Goal: Feedback & Contribution: Contribute content

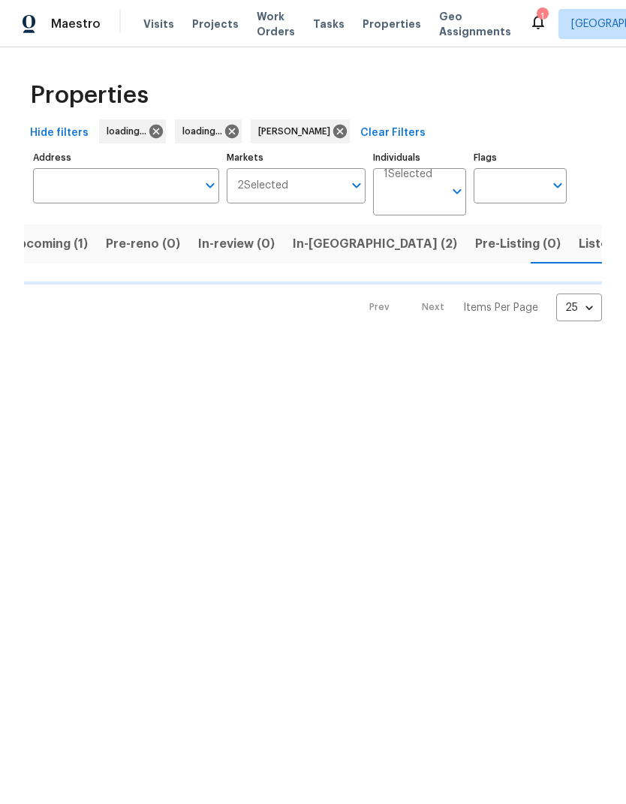
scroll to position [0, 26]
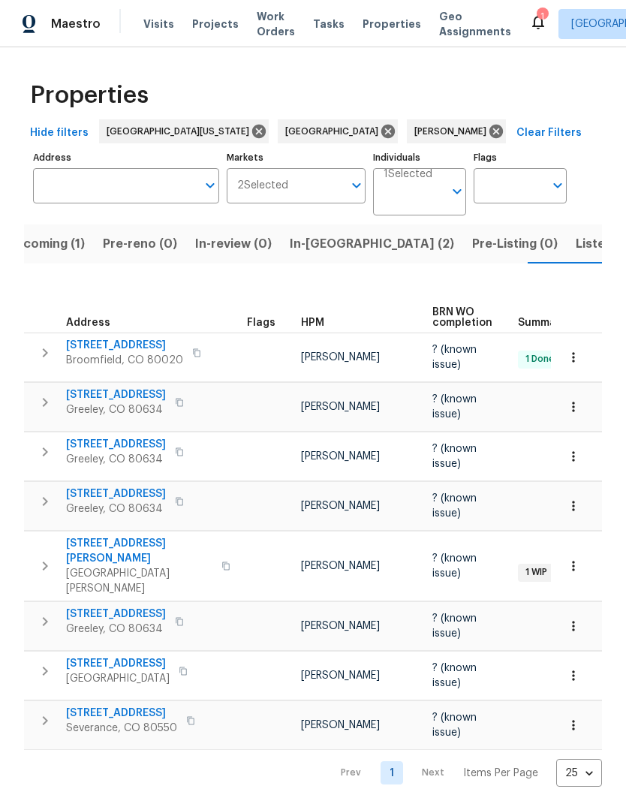
click at [329, 243] on span "In-reno (2)" at bounding box center [372, 243] width 164 height 21
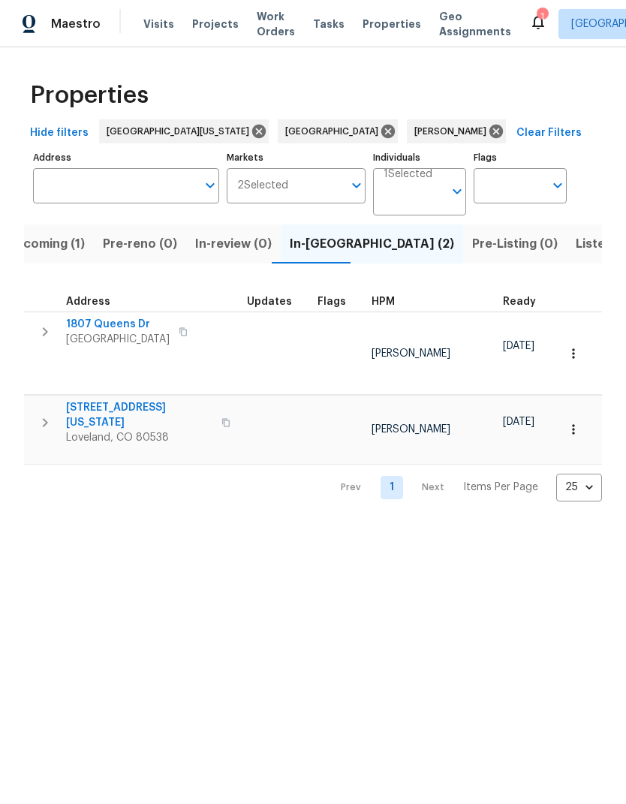
click at [103, 332] on span "1807 Queens Dr" at bounding box center [118, 324] width 104 height 15
click at [92, 400] on span "3620 N Colorado Ave" at bounding box center [139, 415] width 146 height 30
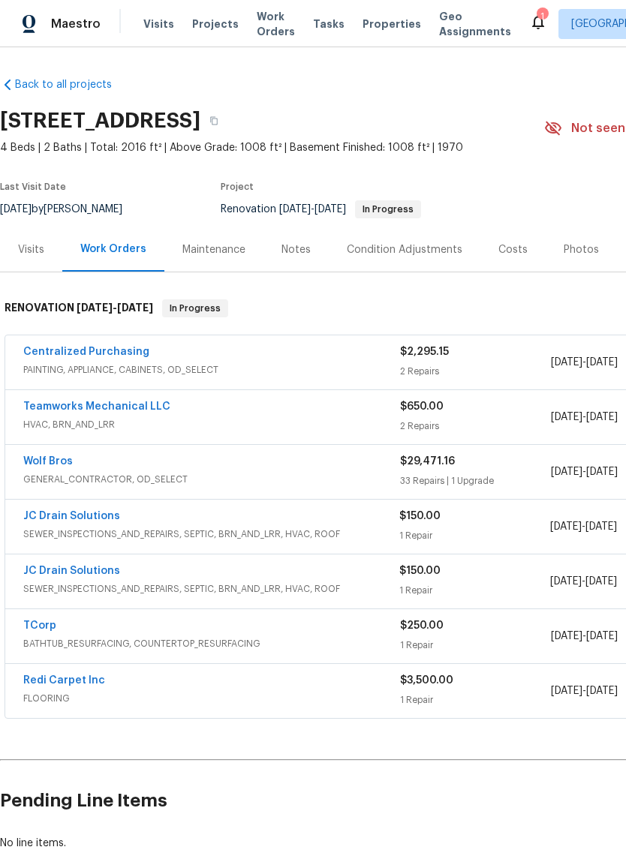
click at [299, 254] on div "Notes" at bounding box center [295, 249] width 29 height 15
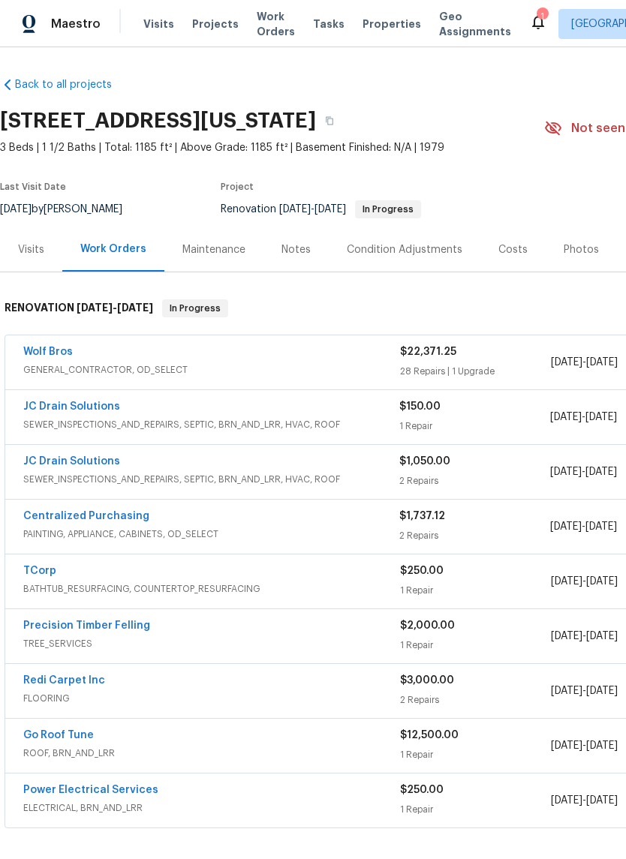
click at [286, 254] on div "Notes" at bounding box center [295, 249] width 29 height 15
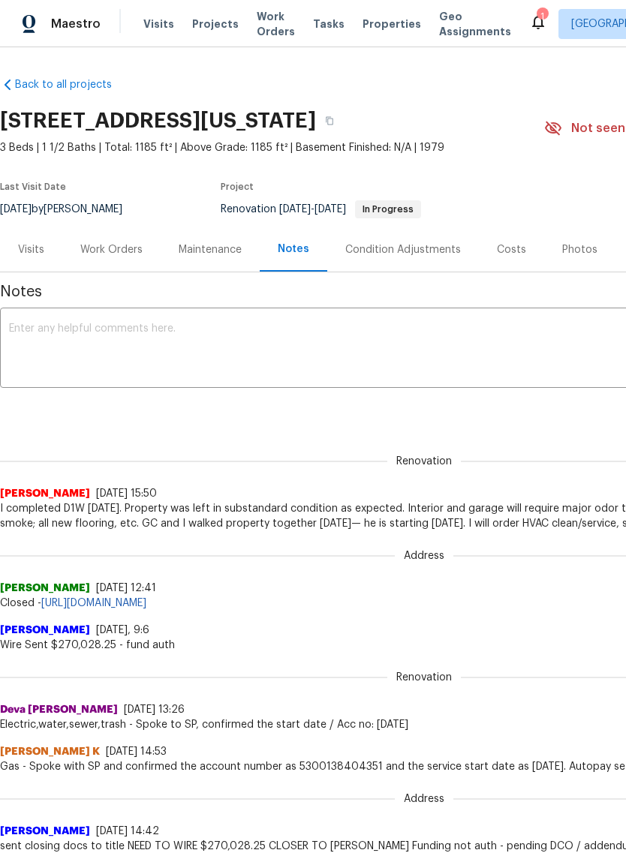
click at [26, 334] on textarea at bounding box center [424, 349] width 830 height 53
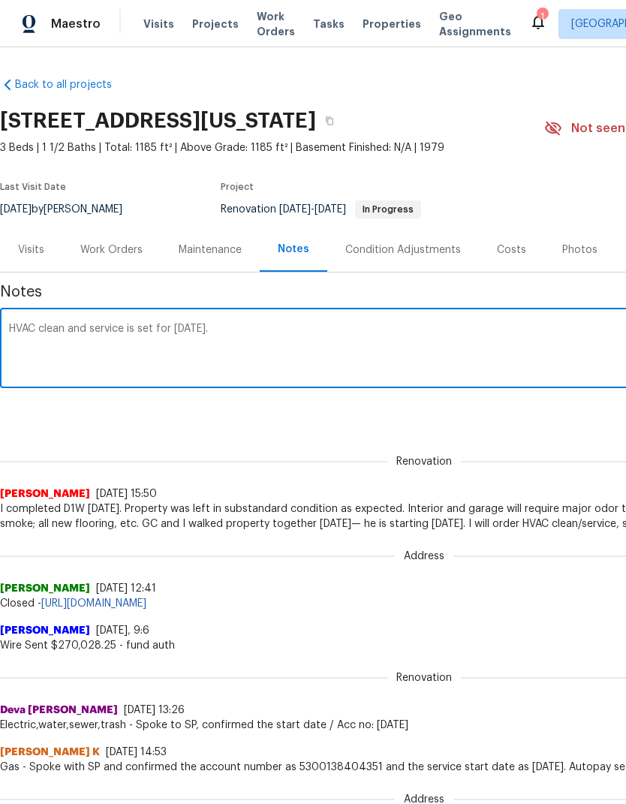
click at [128, 329] on textarea "HVAC clean and service is set for Monday 10/13." at bounding box center [424, 349] width 830 height 53
click at [127, 329] on textarea "HVAC clean and service is set for Monday 10/13." at bounding box center [424, 349] width 830 height 53
click at [152, 337] on textarea "HVAC clean and service is set for Monday 10/13." at bounding box center [424, 349] width 830 height 53
click at [133, 334] on textarea "HVAC clean and service is set for Monday 10/13." at bounding box center [424, 349] width 830 height 53
click at [132, 334] on textarea "HVAC clean and service is set for Monday 10/13." at bounding box center [424, 349] width 830 height 53
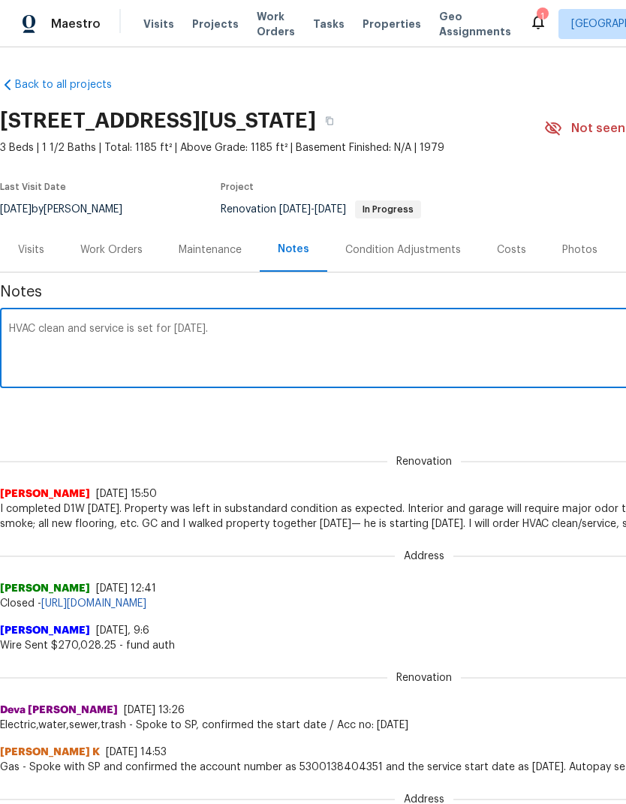
click at [303, 338] on textarea "HVAC clean and service is set for Monday 10/13." at bounding box center [424, 349] width 830 height 53
click at [432, 327] on textarea "HVAC clean and service is set for Monday 10/13. Sewer scope is" at bounding box center [424, 349] width 830 height 53
click at [359, 331] on textarea "HVAC clean and service is set for Monday 10/13. Sewer scope is" at bounding box center [424, 349] width 830 height 53
paste textarea "is set for Monday 10/13."
click at [335, 332] on textarea "HVAC clean and service is set for Monday 10/13. Sewer scope is is set for Monda…" at bounding box center [424, 349] width 830 height 53
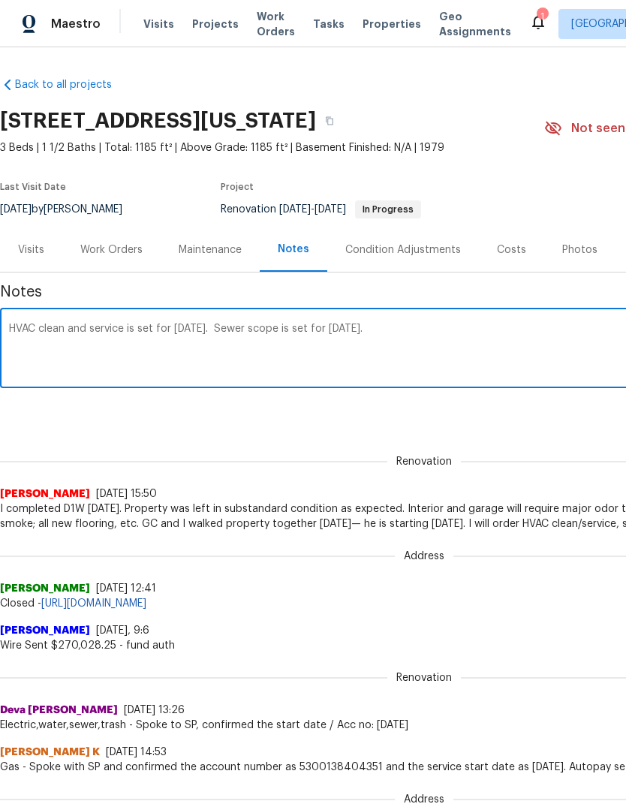
click at [567, 352] on textarea "HVAC clean and service is set for Monday 10/13. Sewer scope is set for Monday 1…" at bounding box center [424, 349] width 830 height 53
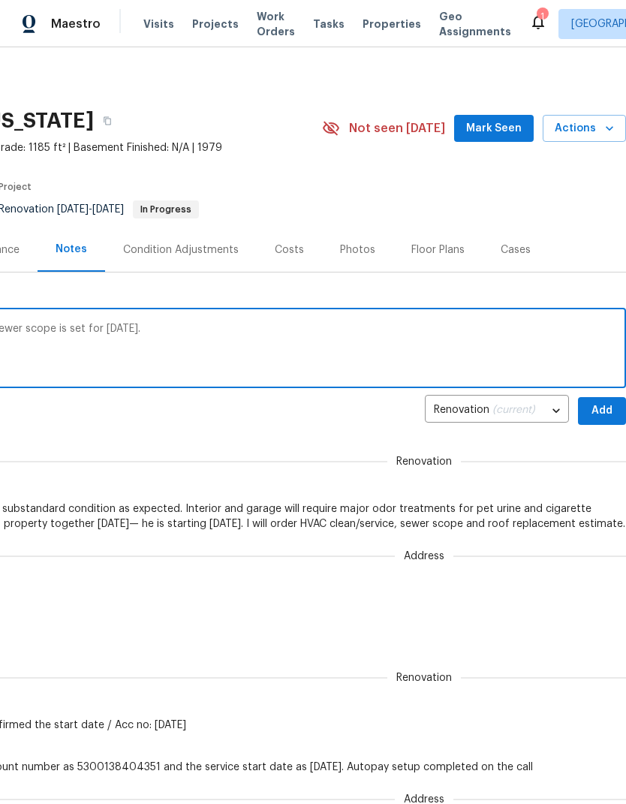
scroll to position [0, 222]
type textarea "HVAC clean and service is set for Monday 10/13. Sewer scope is set for Monday 1…"
click at [608, 414] on span "Add" at bounding box center [602, 410] width 24 height 19
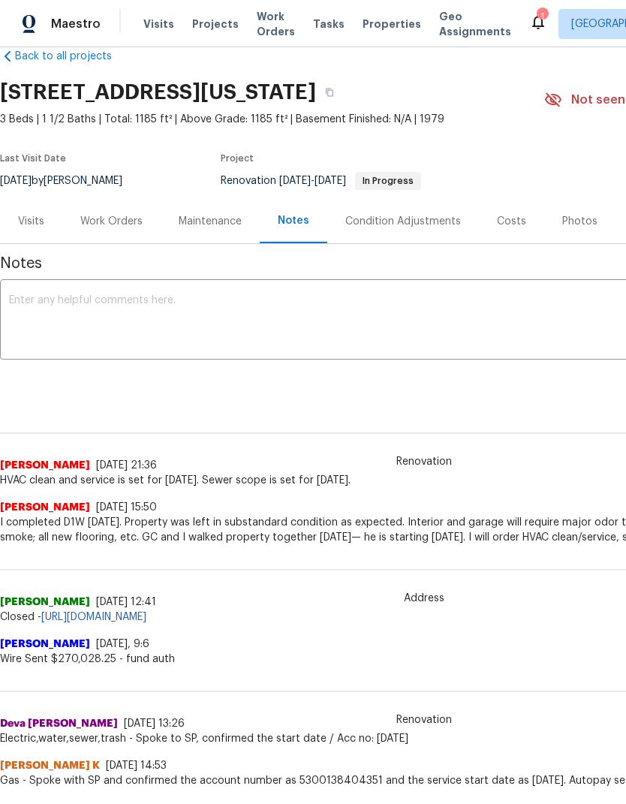
scroll to position [29, 0]
